Goal: Entertainment & Leisure: Consume media (video, audio)

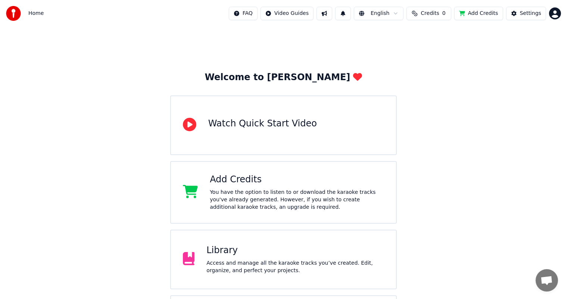
click at [254, 258] on div "Library Access and manage all the karaoke tracks you’ve created. Edit, organize…" at bounding box center [295, 260] width 178 height 30
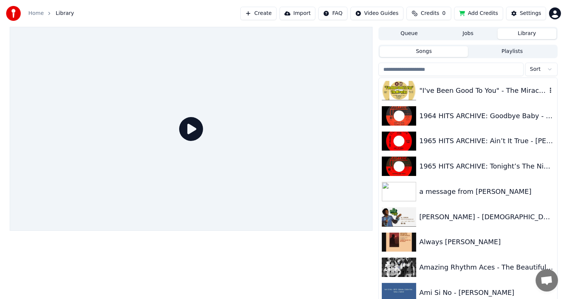
click at [444, 91] on div ""I've Been Good To You" - The Miracles" at bounding box center [482, 90] width 127 height 10
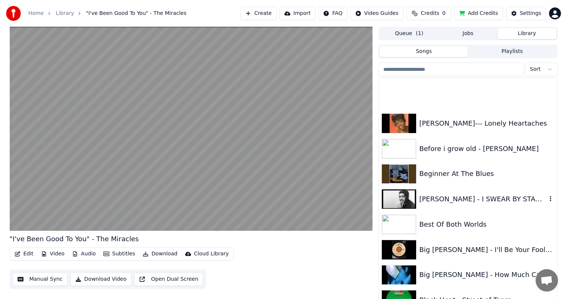
scroll to position [410, 0]
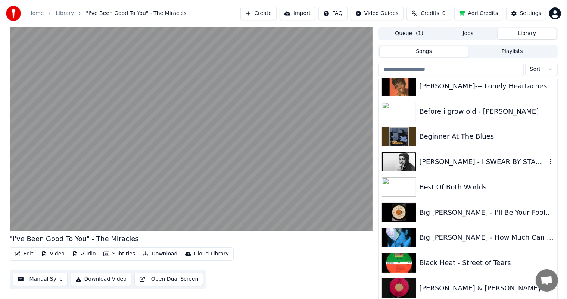
click at [447, 164] on div "[PERSON_NAME] - I SWEAR BY STARS ABOVE" at bounding box center [482, 162] width 127 height 10
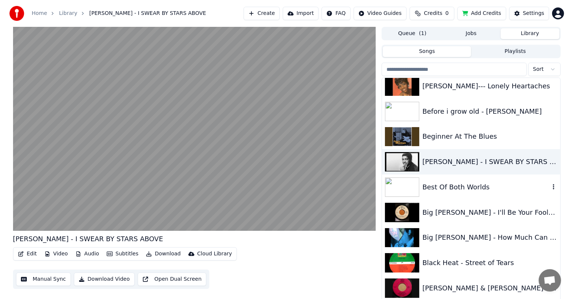
scroll to position [448, 0]
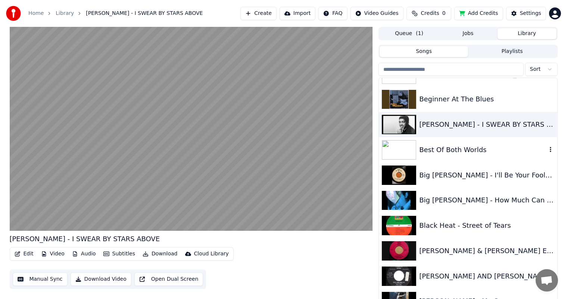
click at [445, 149] on div "Best Of Both Worlds" at bounding box center [482, 150] width 127 height 10
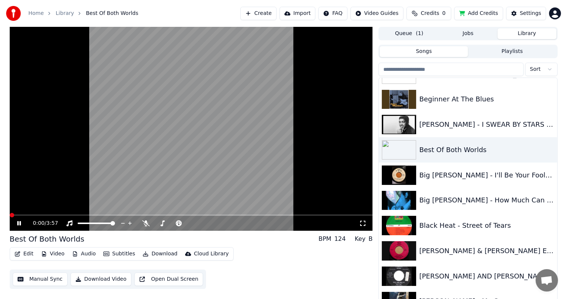
click at [28, 252] on button "Edit" at bounding box center [24, 254] width 25 height 10
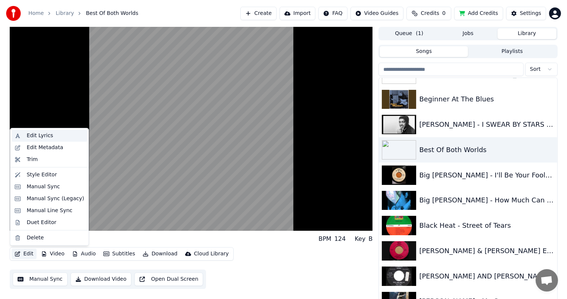
click at [42, 133] on div "Edit Lyrics" at bounding box center [39, 135] width 26 height 7
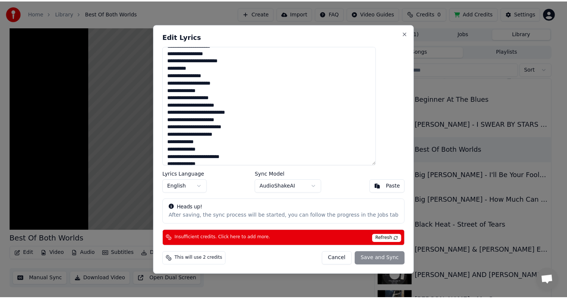
scroll to position [215, 0]
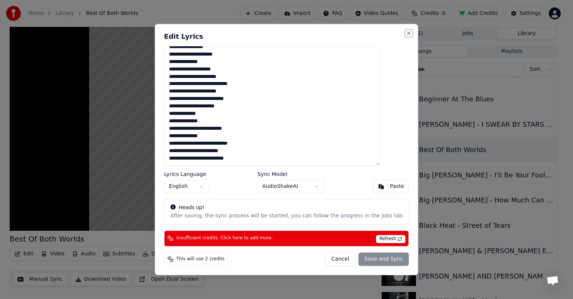
click at [406, 32] on button "Close" at bounding box center [409, 33] width 6 height 6
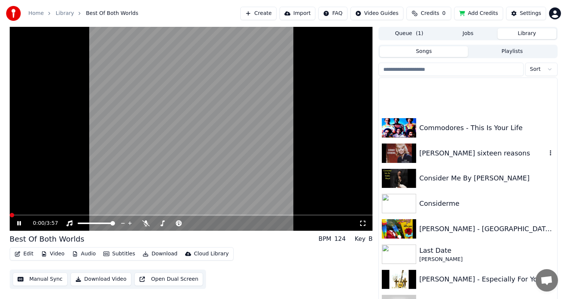
scroll to position [1305, 0]
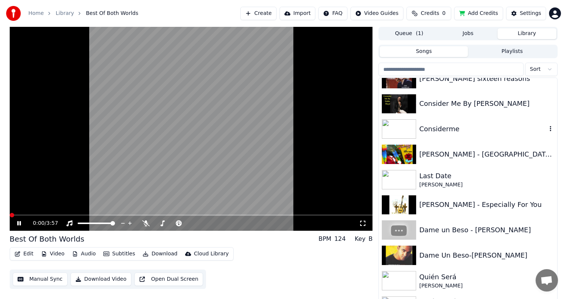
click at [407, 35] on button "Queue ( 1 )" at bounding box center [408, 33] width 59 height 11
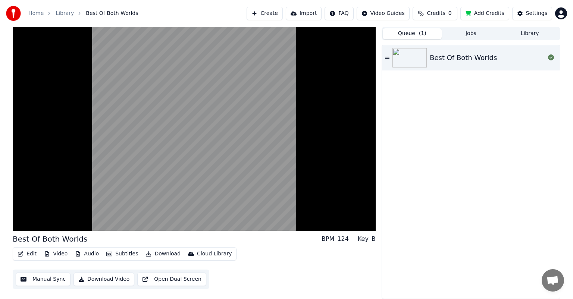
click at [525, 31] on button "Library" at bounding box center [529, 33] width 59 height 11
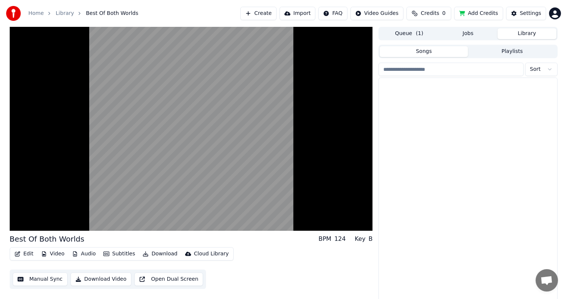
click at [527, 11] on div "Settings" at bounding box center [530, 13] width 21 height 7
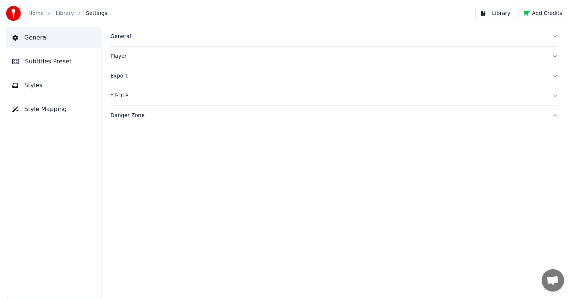
click at [63, 12] on link "Library" at bounding box center [65, 13] width 18 height 7
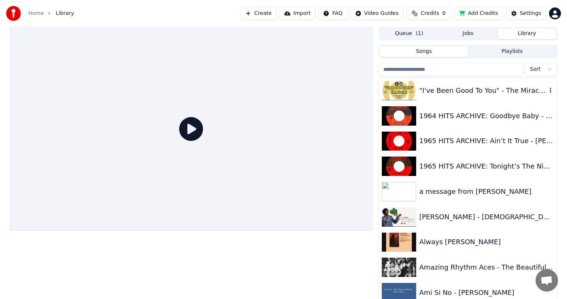
click at [549, 89] on icon "button" at bounding box center [549, 90] width 1 height 5
click at [546, 128] on div "Open Directory" at bounding box center [539, 128] width 57 height 12
